Goal: Information Seeking & Learning: Learn about a topic

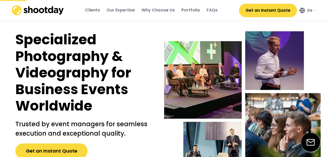
select select ""en""
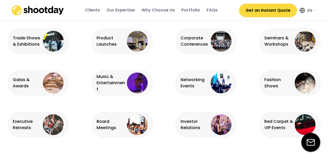
scroll to position [362, 0]
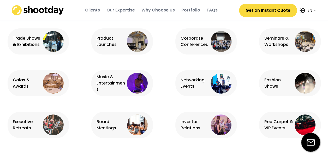
click at [193, 41] on div "Corporate Conferences" at bounding box center [194, 41] width 29 height 13
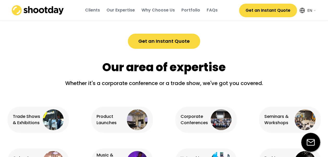
scroll to position [284, 0]
